Goal: Task Accomplishment & Management: Manage account settings

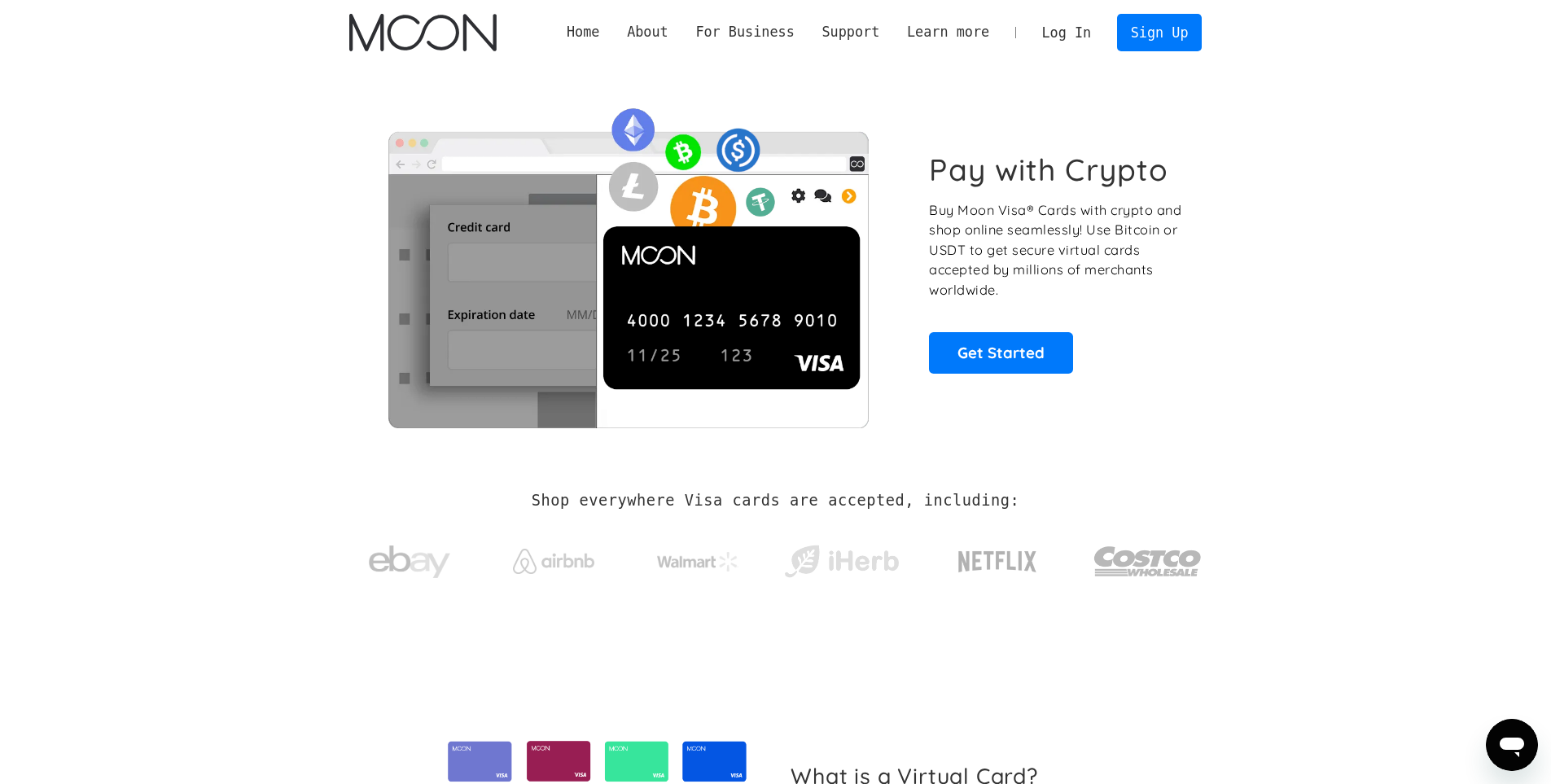
click at [1085, 35] on link "Log In" at bounding box center [1067, 33] width 77 height 36
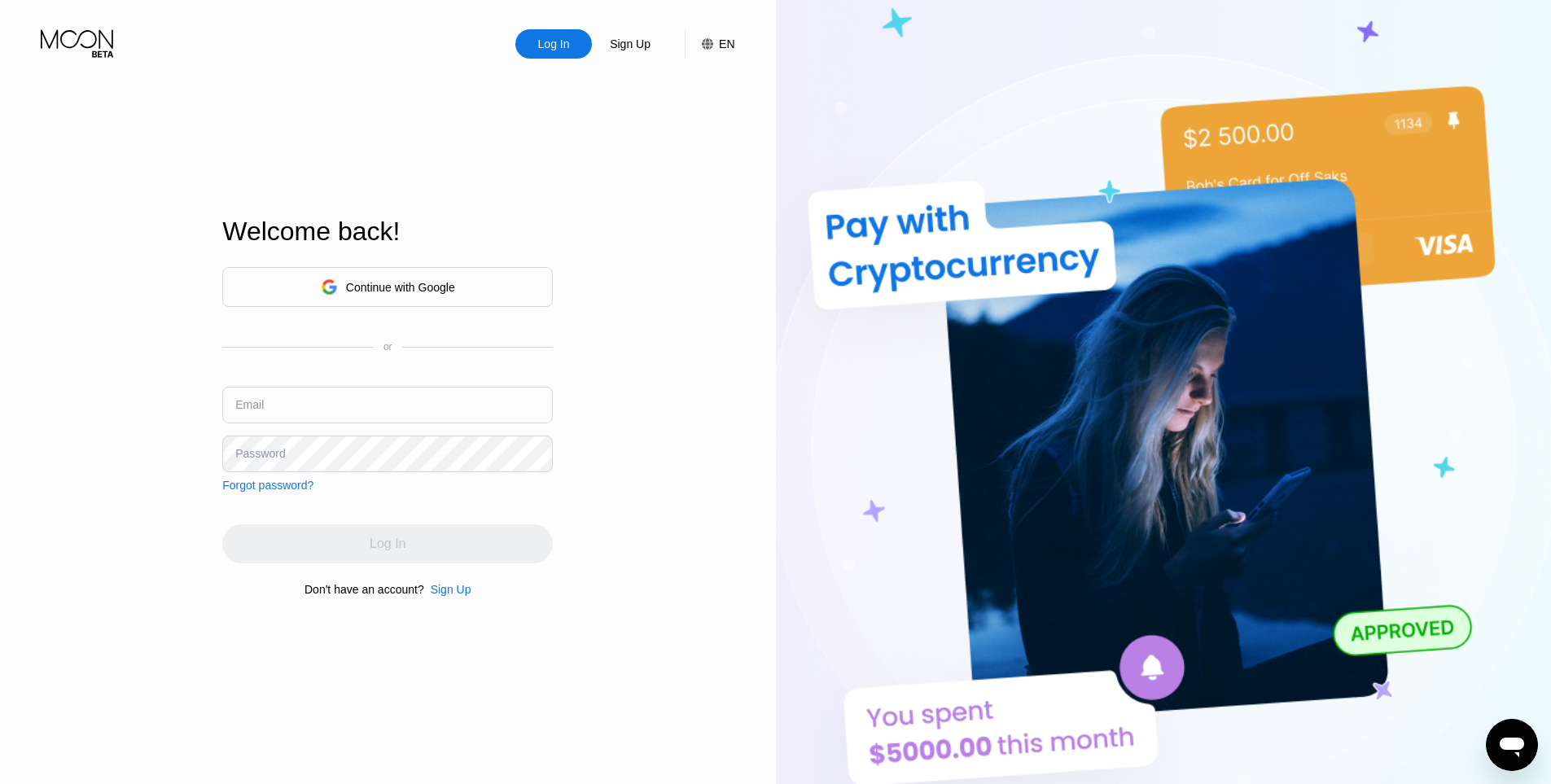
click at [440, 404] on input "text" at bounding box center [388, 405] width 331 height 37
paste input "[EMAIL_ADDRESS][DOMAIN_NAME]"
type input "[EMAIL_ADDRESS][DOMAIN_NAME]"
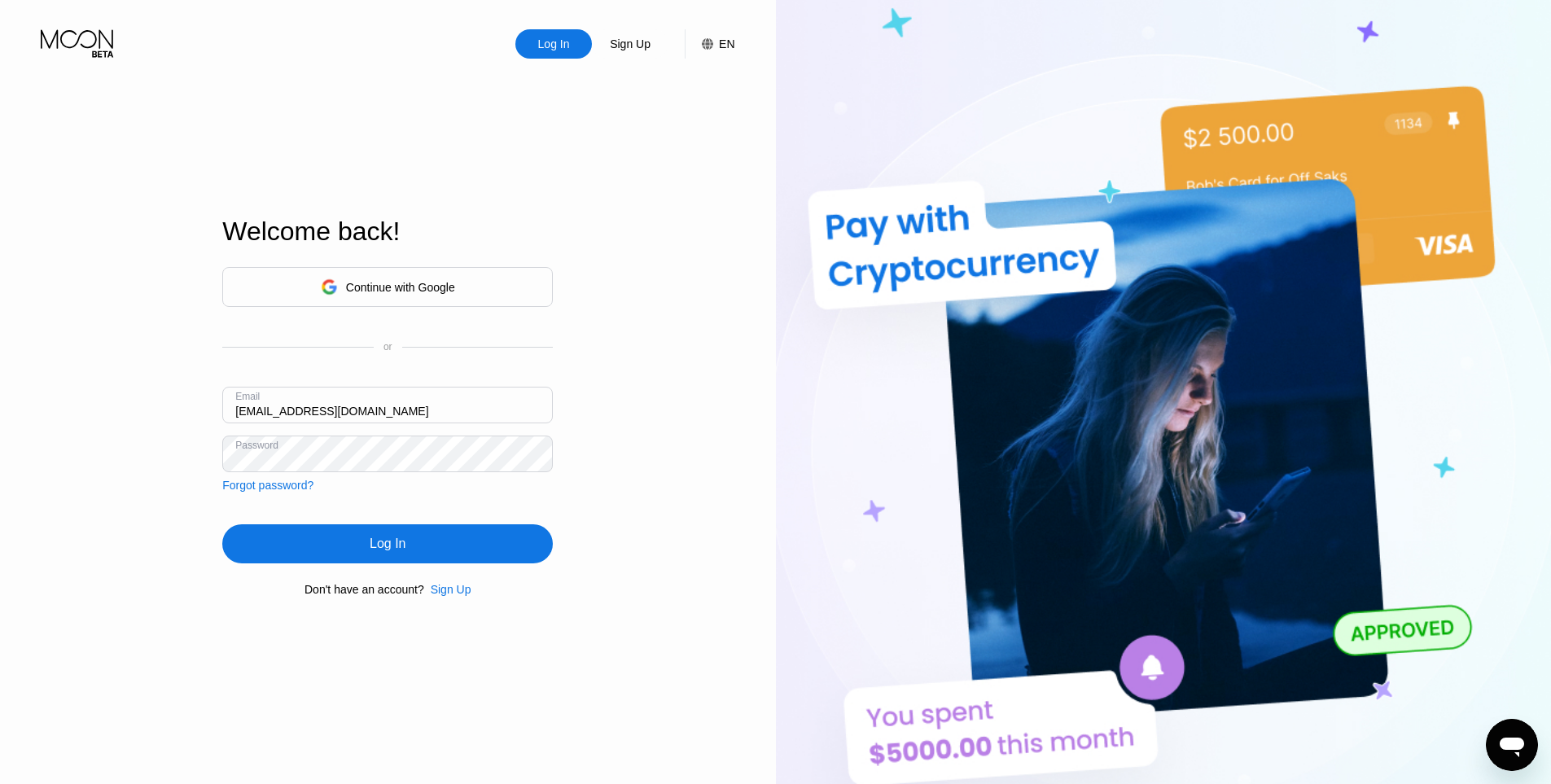
click at [350, 575] on div "Continue with Google or Email [EMAIL_ADDRESS][DOMAIN_NAME] Password Forgot pass…" at bounding box center [388, 432] width 331 height 331
click at [351, 564] on div "Log In" at bounding box center [388, 544] width 331 height 39
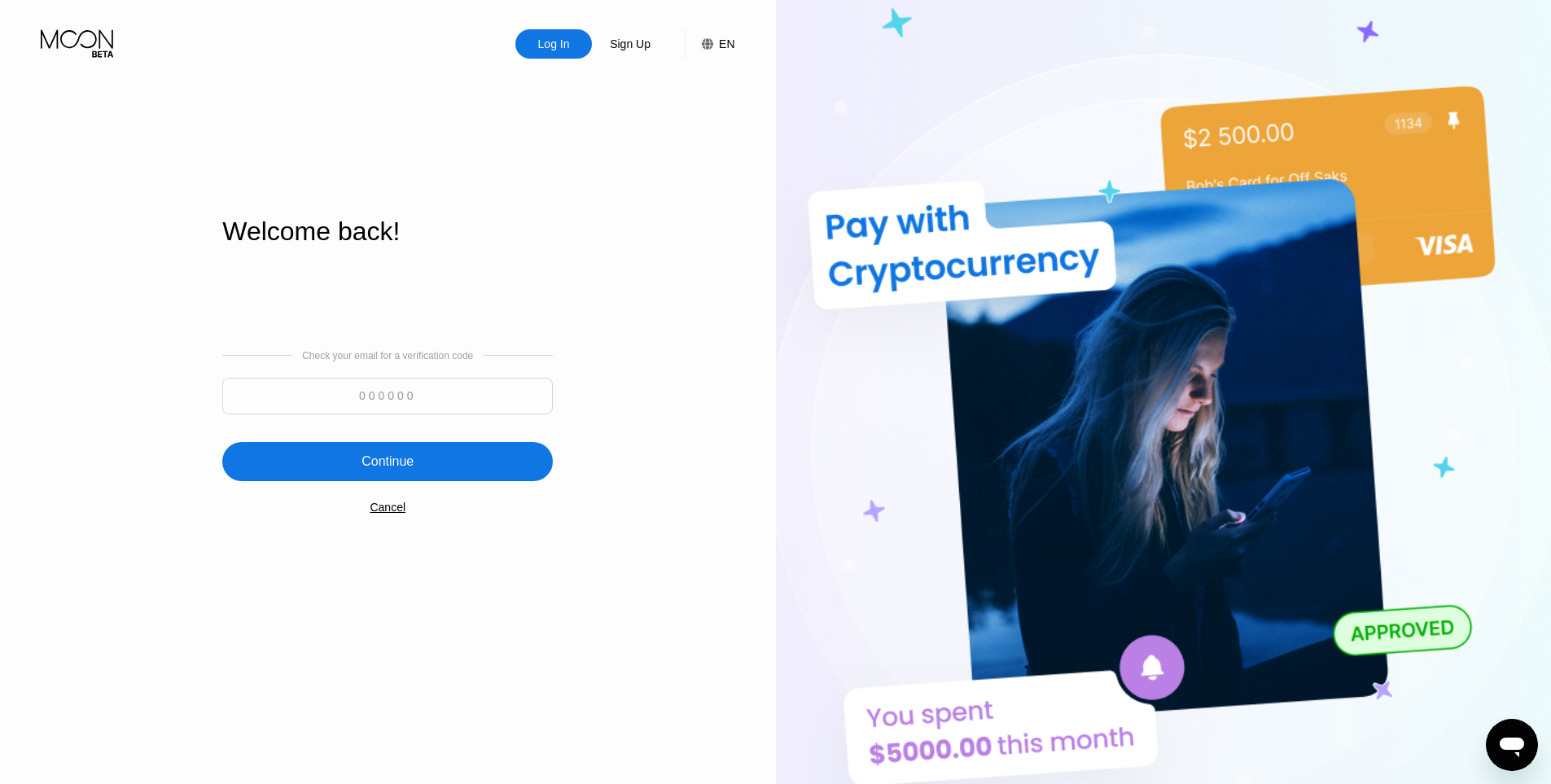
click at [480, 400] on input at bounding box center [388, 396] width 331 height 37
type input "301022"
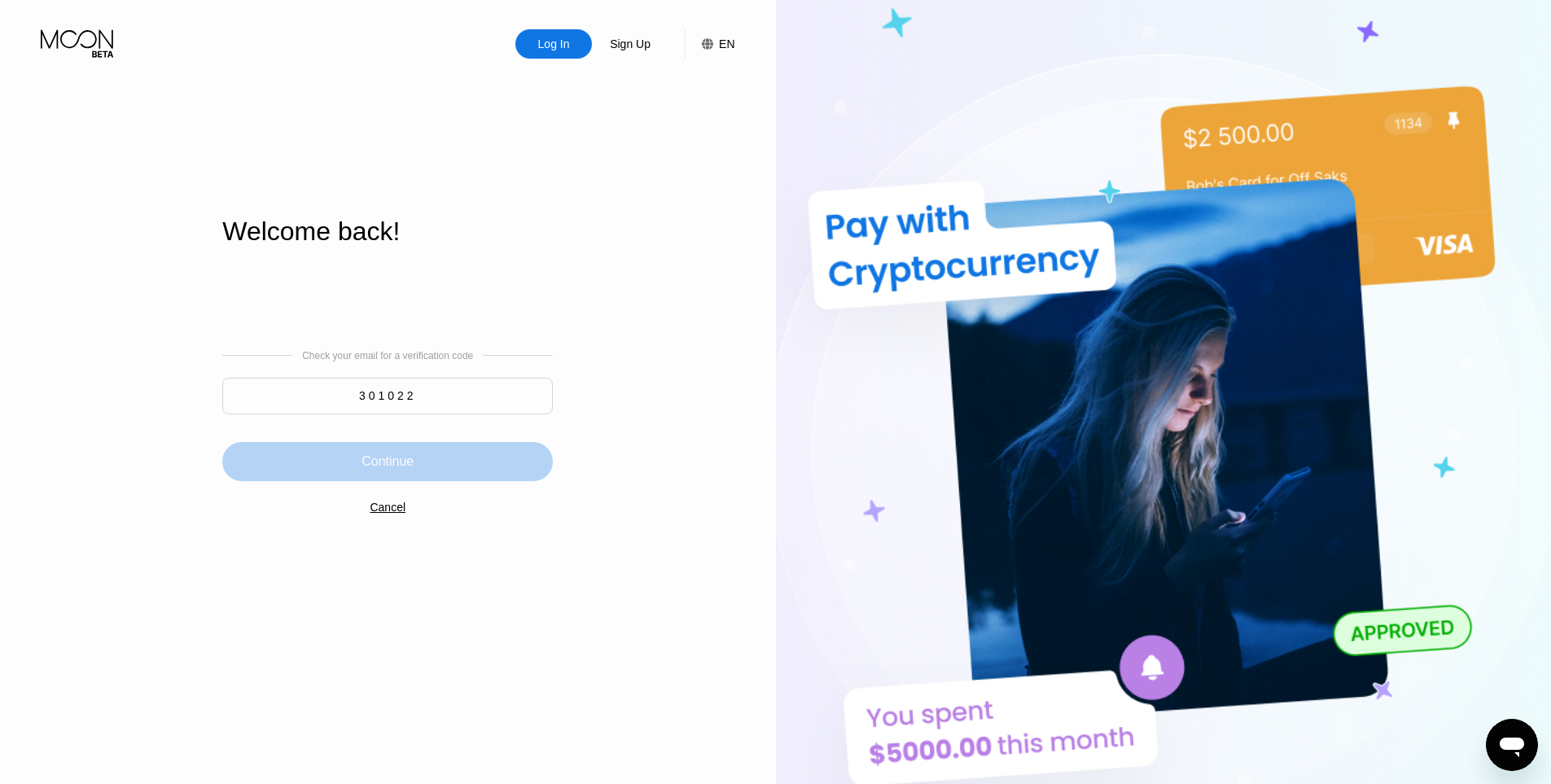
click at [395, 445] on div "Continue" at bounding box center [388, 462] width 331 height 39
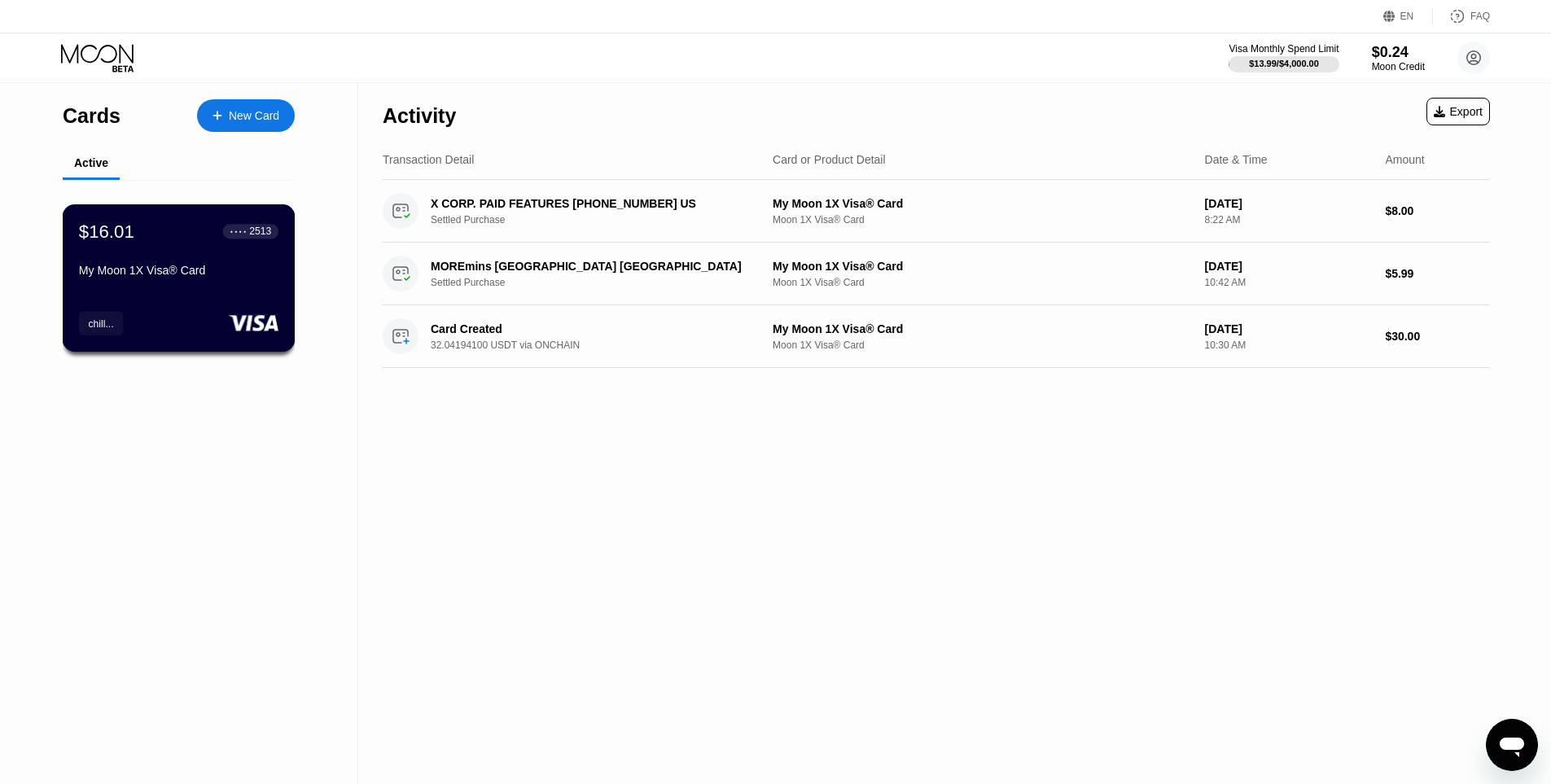
click at [156, 258] on div "$16.01 ● ● ● ● 2513 My Moon 1X Visa® Card" at bounding box center [178, 251] width 200 height 62
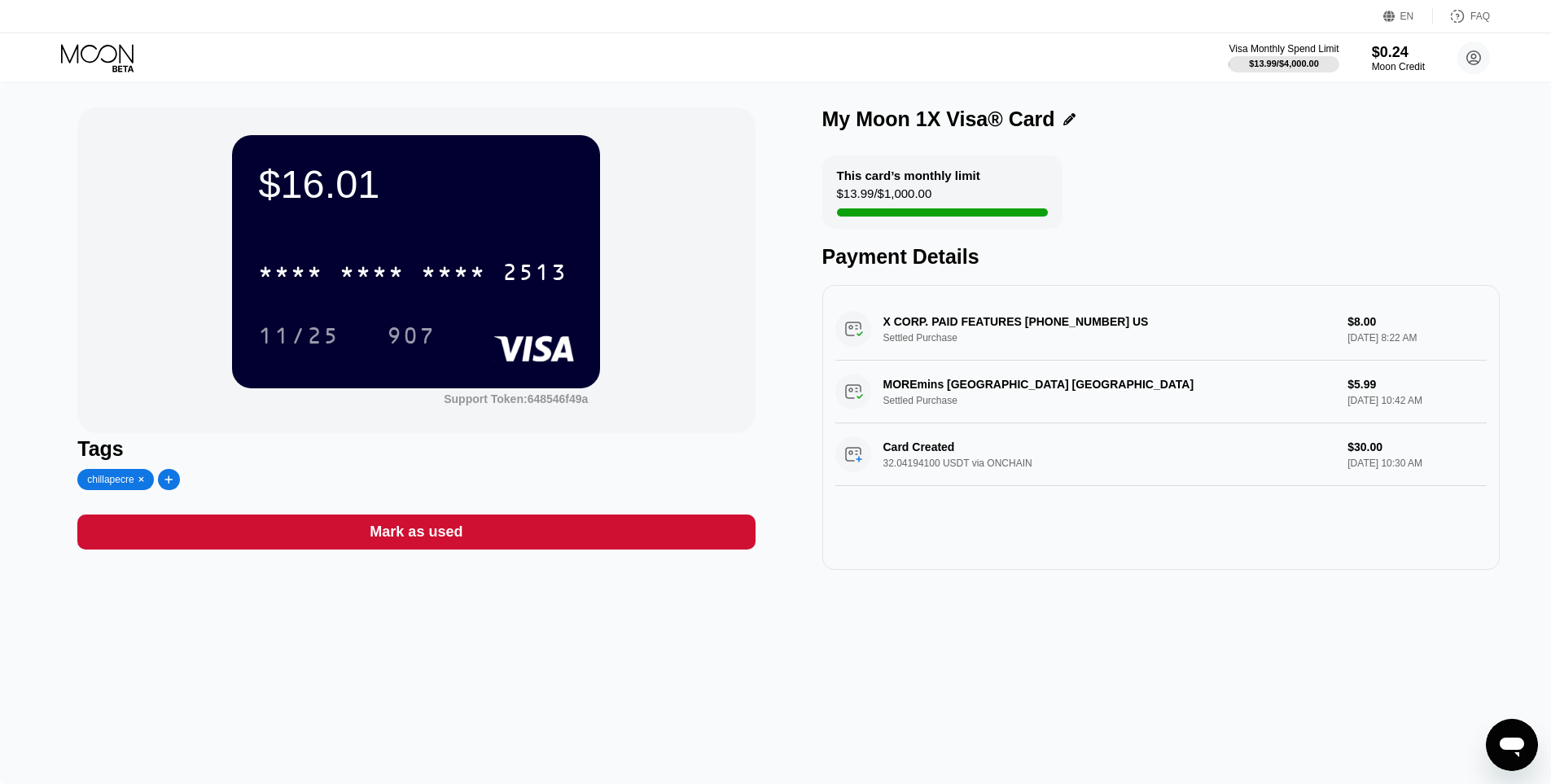
click at [366, 275] on div "* * * *" at bounding box center [372, 274] width 65 height 26
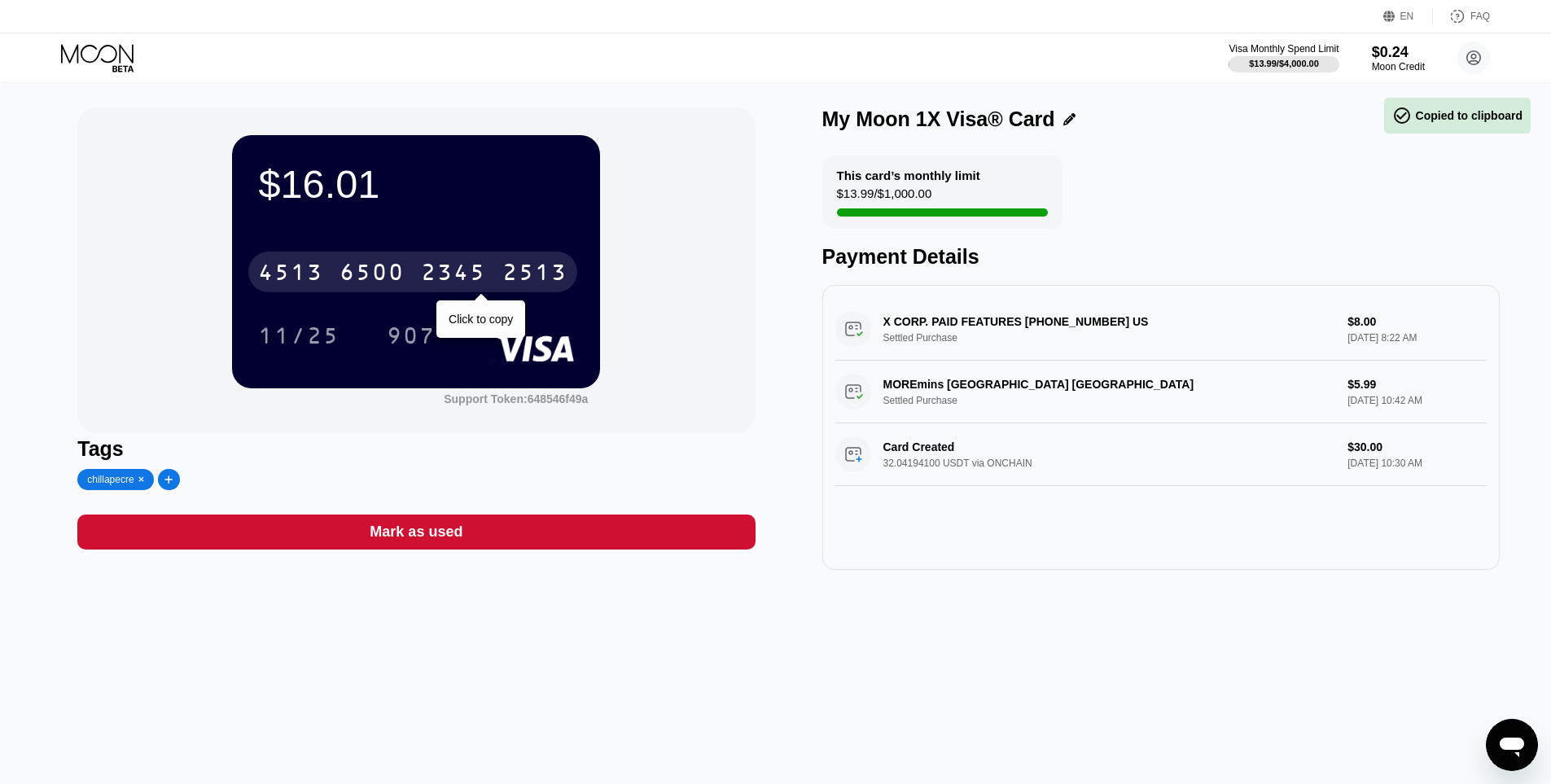
click at [366, 275] on div "6500" at bounding box center [372, 274] width 65 height 26
click at [366, 275] on div "* * * *" at bounding box center [372, 274] width 65 height 26
